Goal: Obtain resource: Download file/media

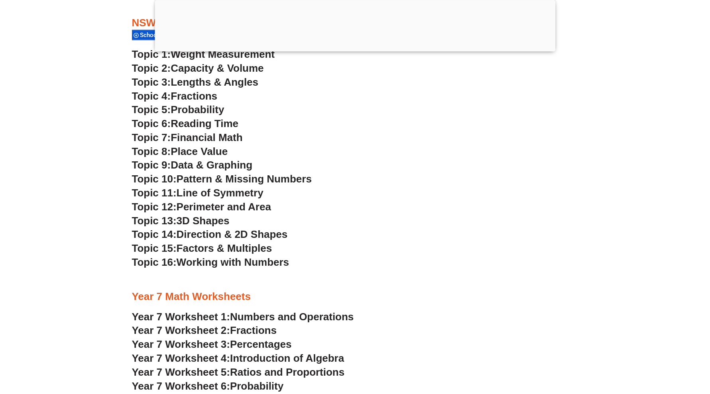
scroll to position [1933, 0]
click at [360, 49] on div at bounding box center [355, 49] width 401 height 0
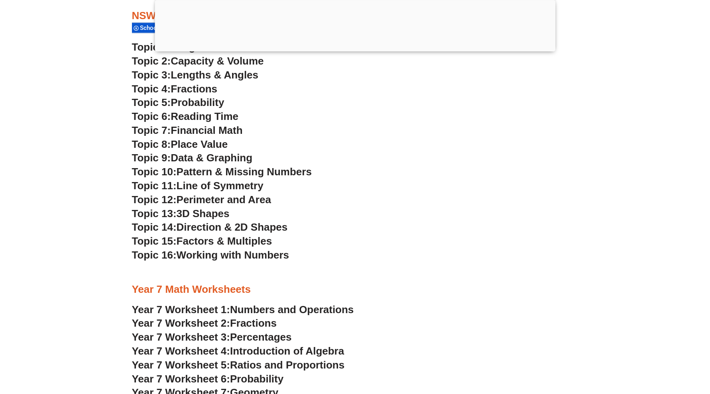
scroll to position [1883, 0]
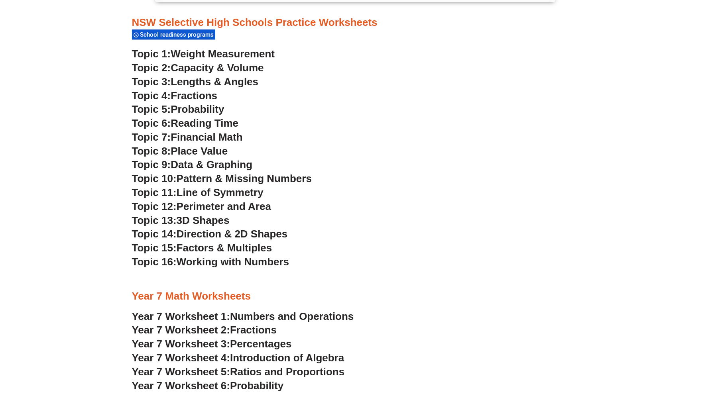
drag, startPoint x: 342, startPoint y: 289, endPoint x: 345, endPoint y: 275, distance: 14.4
click at [345, 275] on div at bounding box center [355, 280] width 447 height 20
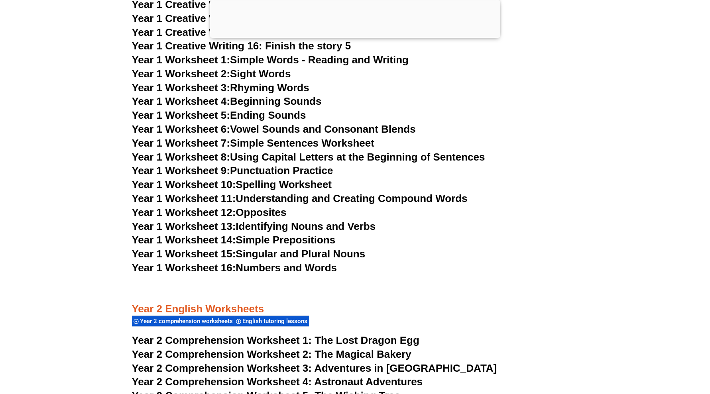
scroll to position [1396, 0]
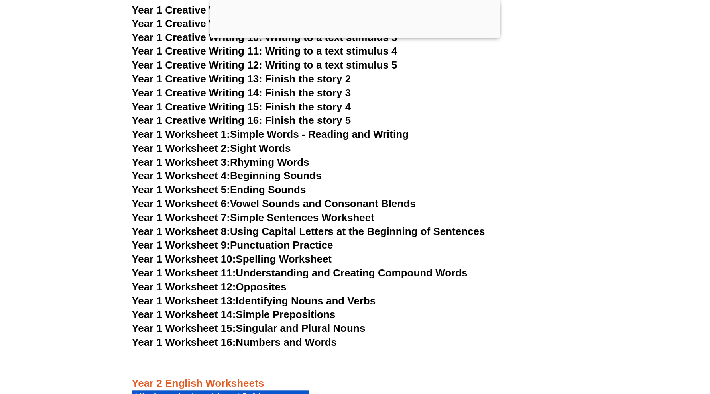
click at [240, 260] on link "Year 1 Worksheet 10: Spelling Worksheet" at bounding box center [232, 260] width 200 height 12
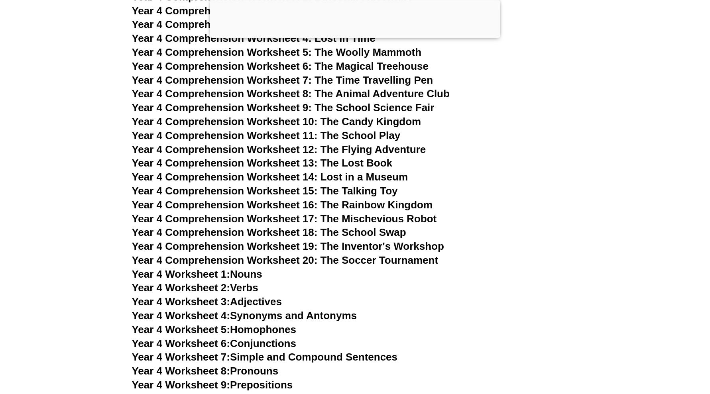
scroll to position [3041, 0]
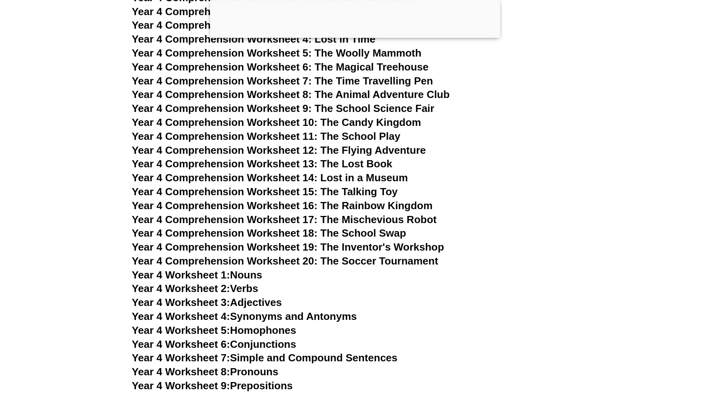
click at [348, 161] on span "Year 4 Comprehension Worksheet 13: The Lost Book" at bounding box center [262, 164] width 261 height 12
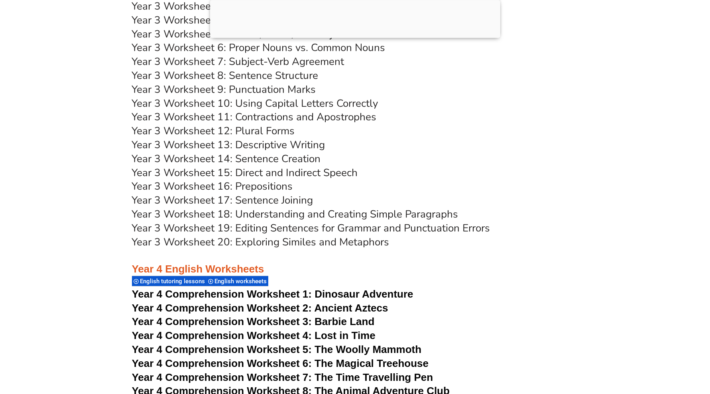
scroll to position [2742, 0]
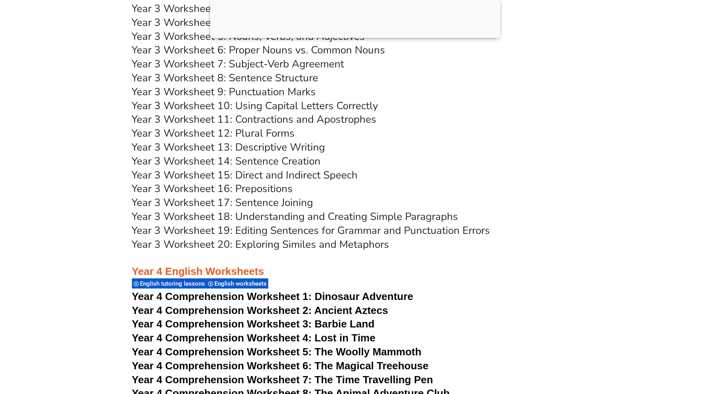
click at [323, 243] on link "Year 3 Worksheet 20: Exploring Similes and Metaphors" at bounding box center [261, 245] width 258 height 14
click at [568, 42] on h3 "Year 3 Worksheet 5: Nouns, Verbs, and Adjectives" at bounding box center [355, 37] width 447 height 14
click at [359, 36] on div at bounding box center [355, 36] width 290 height 0
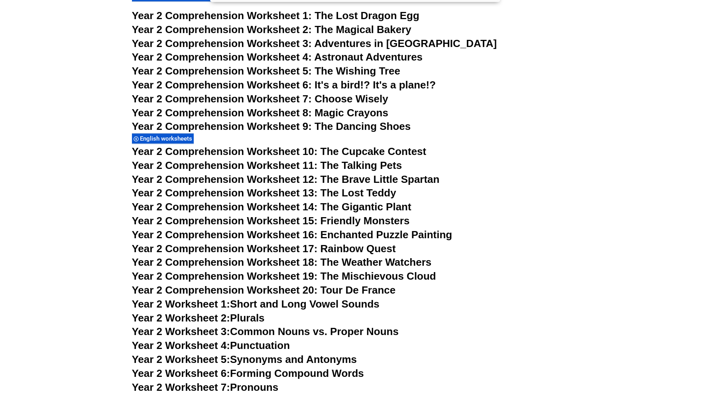
scroll to position [1759, 0]
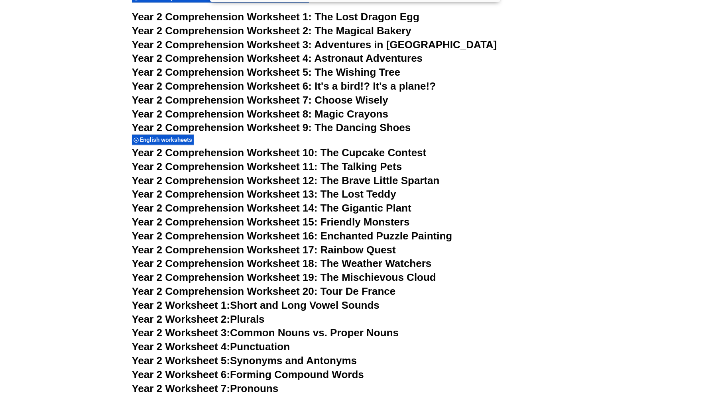
click at [374, 87] on span "Year 2 Comprehension Worksheet 6: It's a bird!? It's a plane!?" at bounding box center [284, 86] width 304 height 12
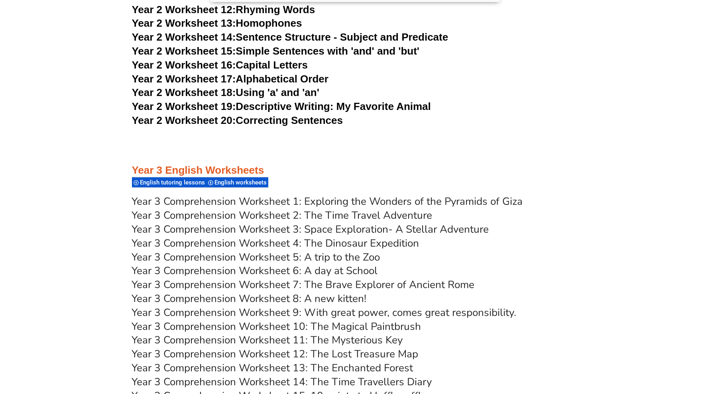
scroll to position [2407, 0]
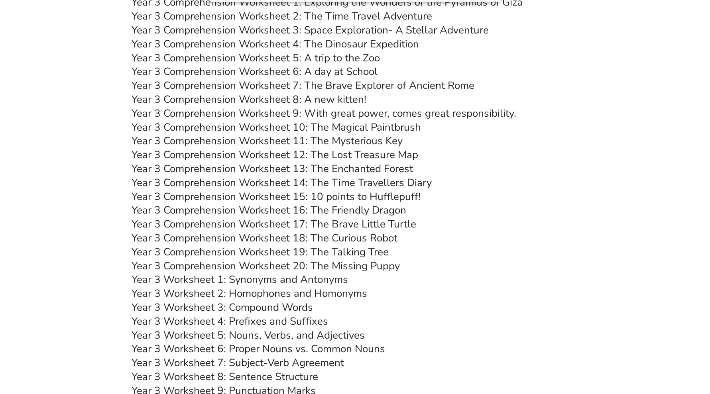
click at [327, 101] on link "Year 3 Comprehension Worksheet 8: A new kitten!" at bounding box center [249, 100] width 235 height 14
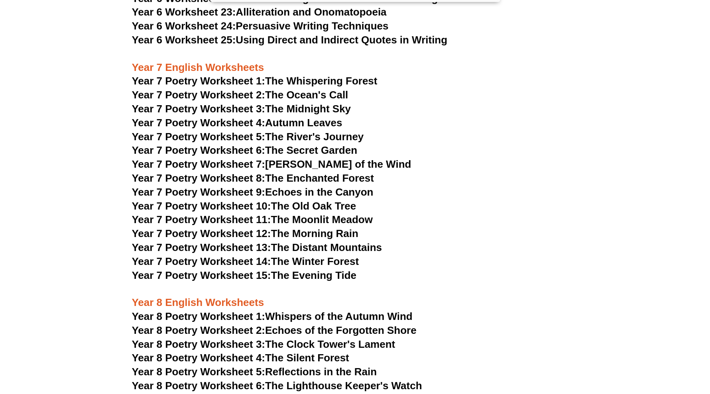
scroll to position [4700, 0]
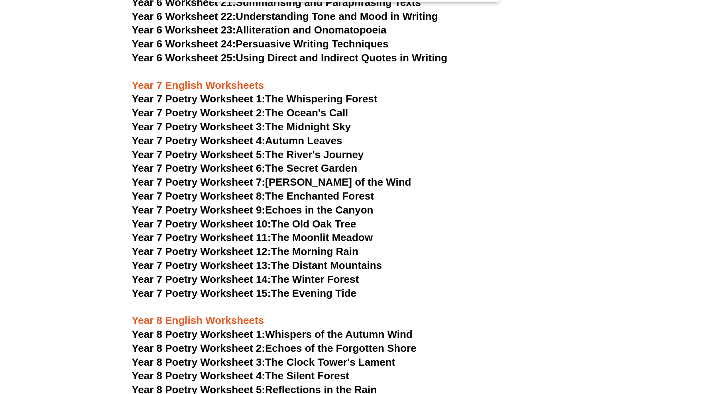
click at [207, 93] on span "Year 7 Poetry Worksheet 1:" at bounding box center [199, 99] width 134 height 12
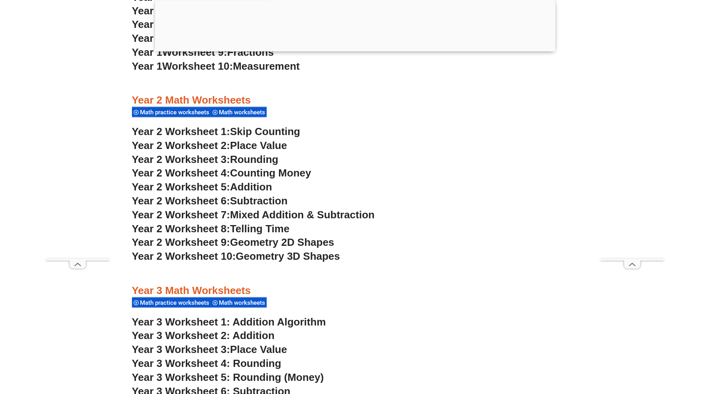
scroll to position [1009, 0]
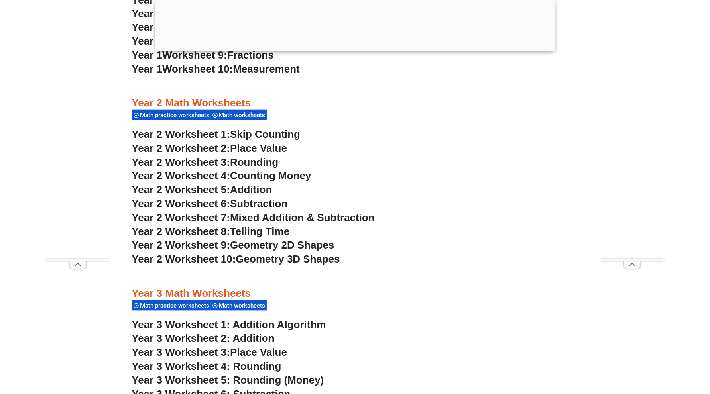
click at [360, 49] on div at bounding box center [355, 49] width 401 height 0
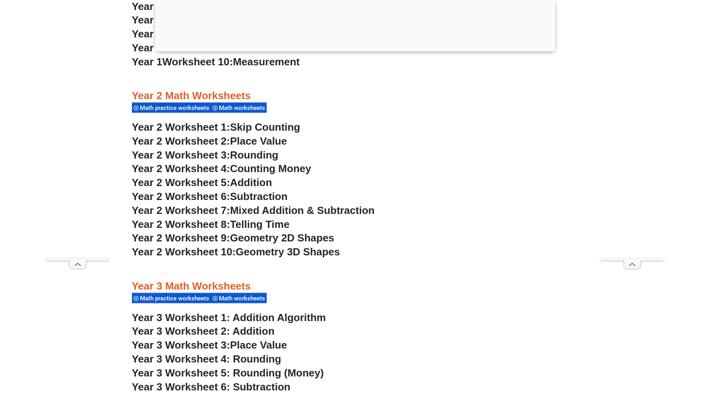
scroll to position [959, 0]
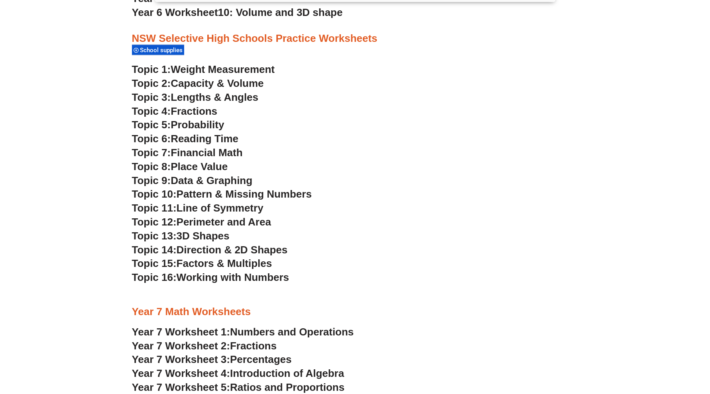
scroll to position [1012, 0]
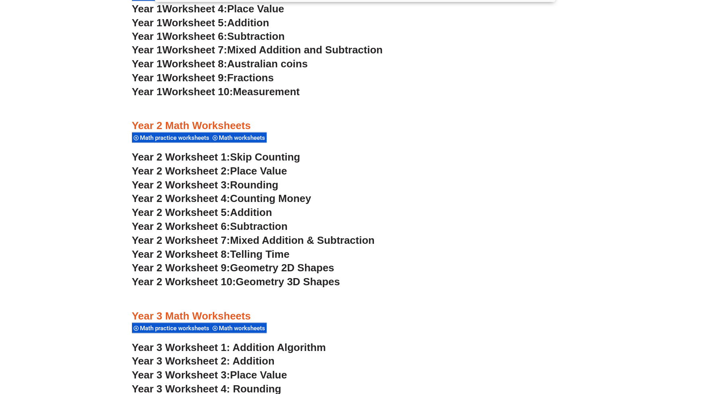
scroll to position [910, 0]
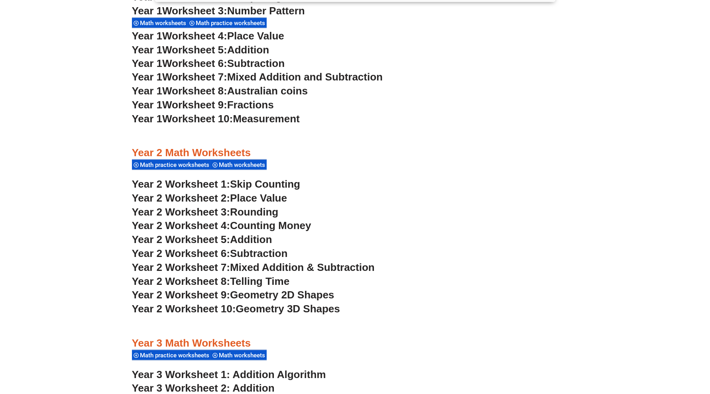
click at [278, 264] on span "Mixed Addition & Subtraction" at bounding box center [302, 268] width 145 height 12
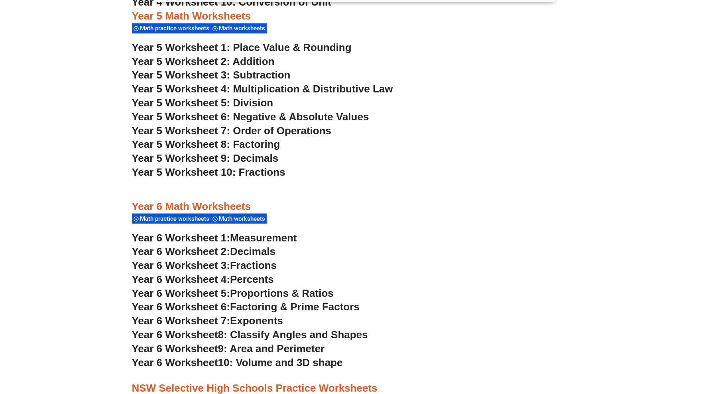
scroll to position [1558, 0]
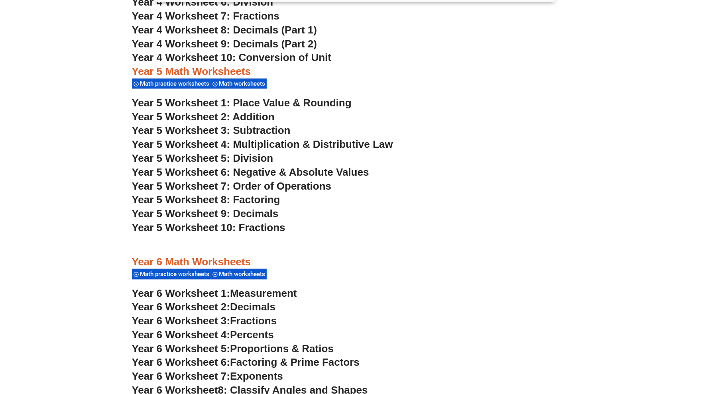
click at [565, 36] on h3 "Year 4 Worksheet 8: Decimals (Part 1)" at bounding box center [355, 31] width 447 height 14
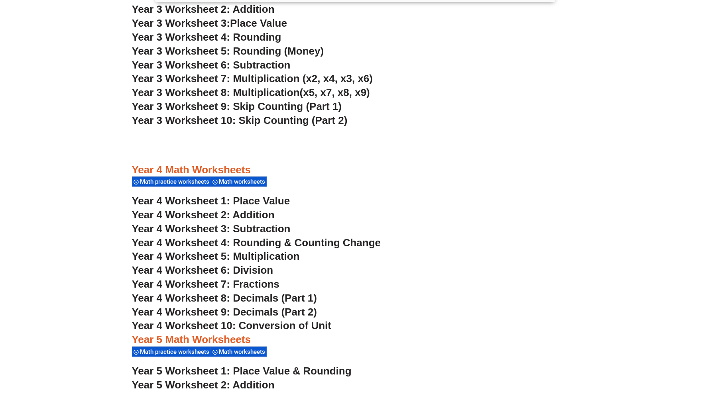
scroll to position [1109, 0]
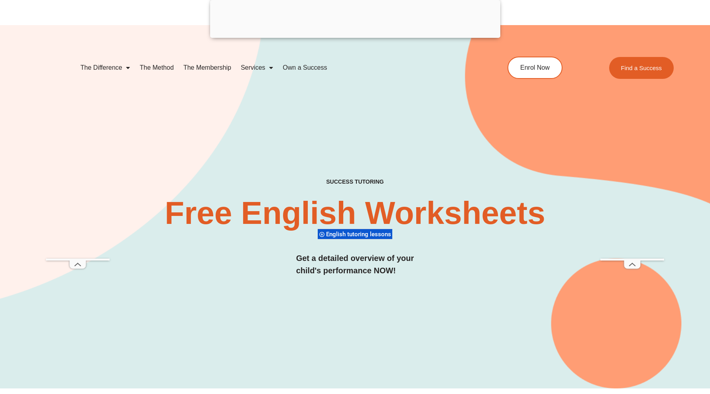
scroll to position [4407, 0]
